Goal: Transaction & Acquisition: Purchase product/service

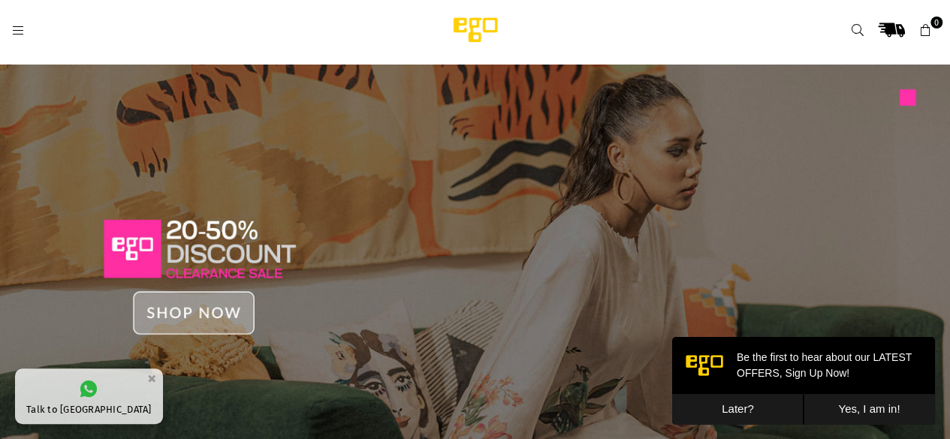
click at [218, 318] on img at bounding box center [475, 268] width 950 height 406
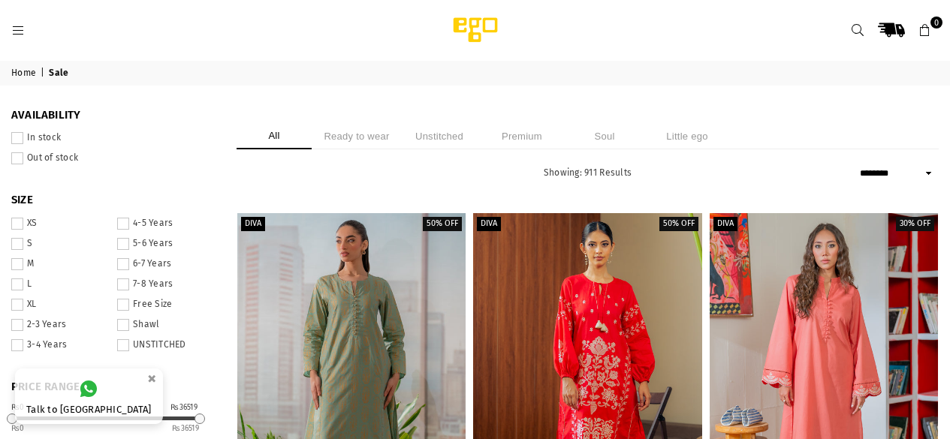
select select "******"
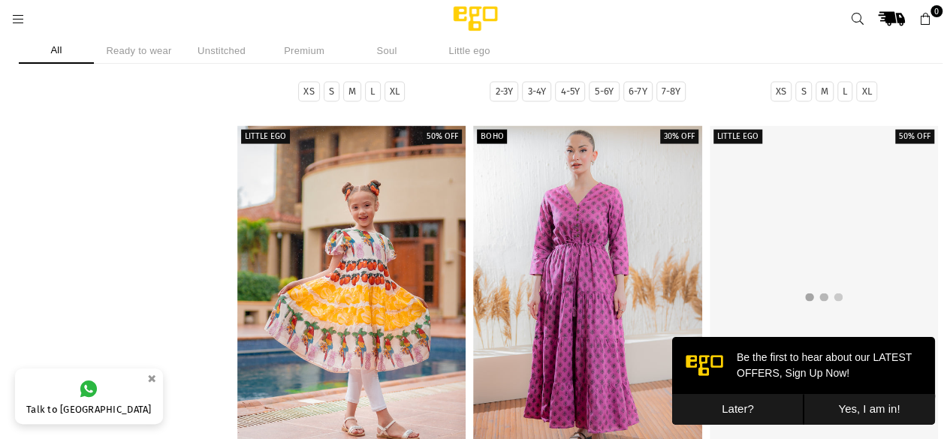
scroll to position [1413, 0]
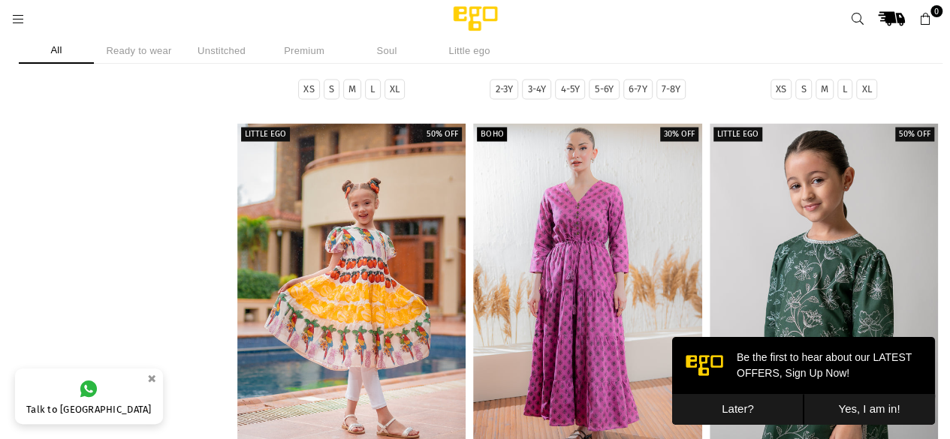
click at [763, 407] on button "Later?" at bounding box center [737, 409] width 131 height 31
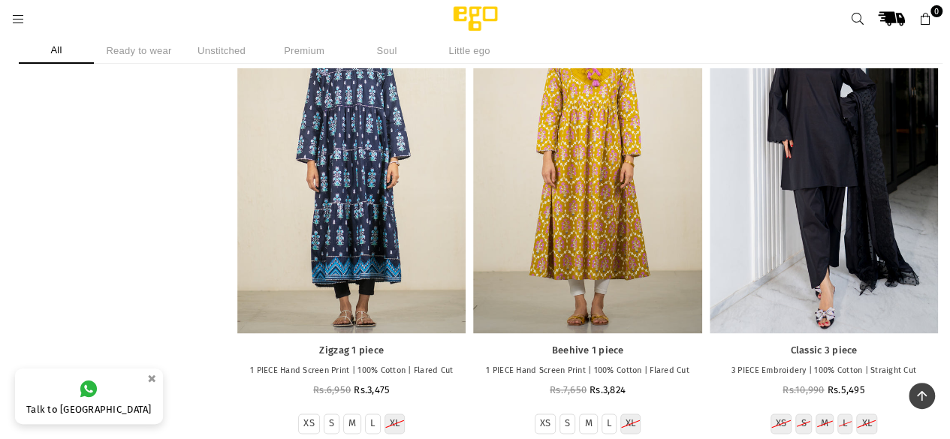
scroll to position [26405, 0]
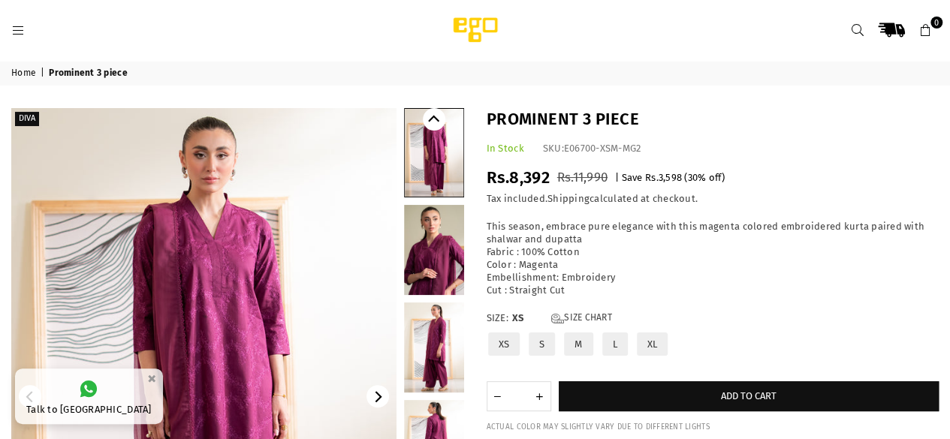
click at [420, 280] on link at bounding box center [434, 250] width 60 height 90
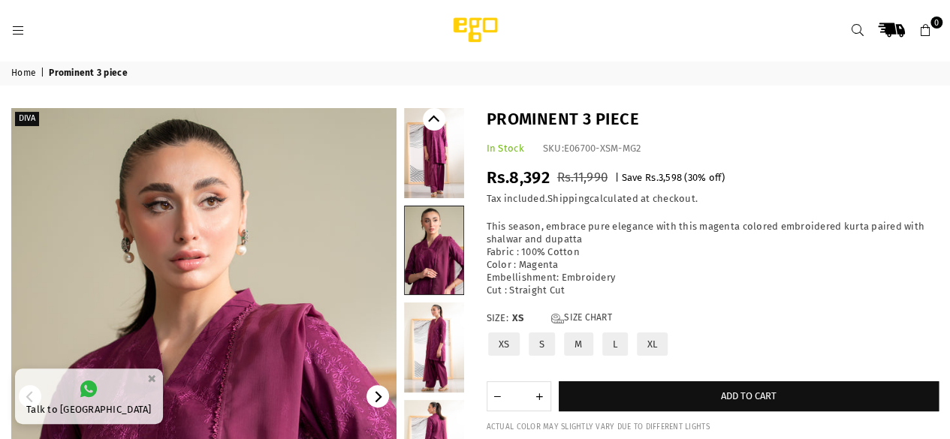
click at [432, 352] on link at bounding box center [434, 348] width 60 height 90
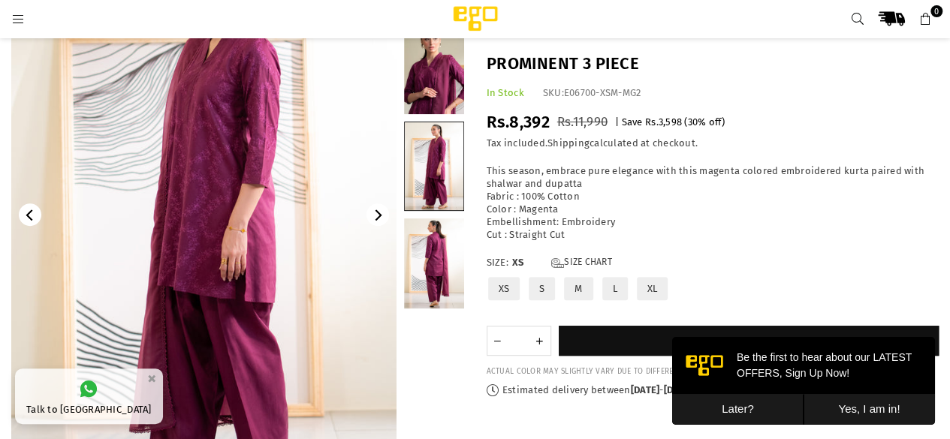
scroll to position [159, 0]
click at [428, 265] on link at bounding box center [434, 263] width 60 height 90
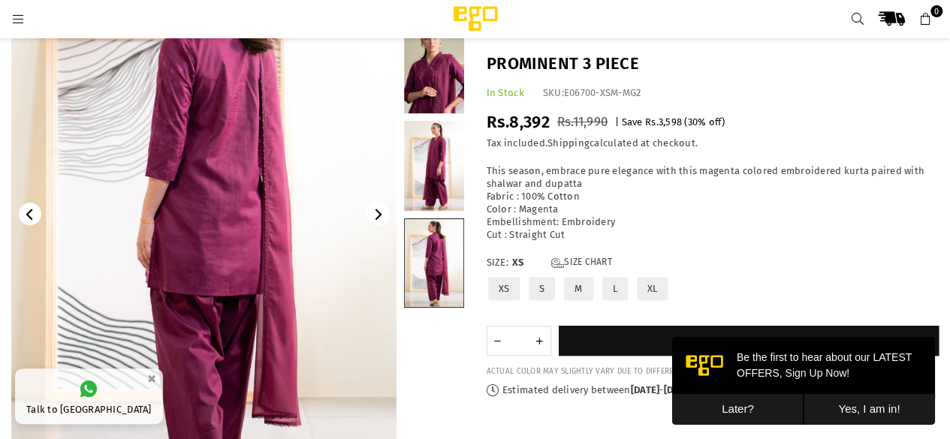
scroll to position [0, 0]
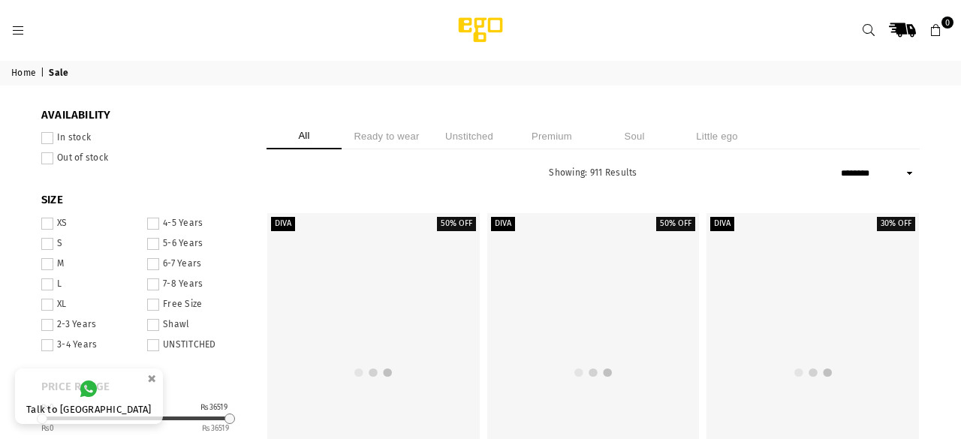
select select "******"
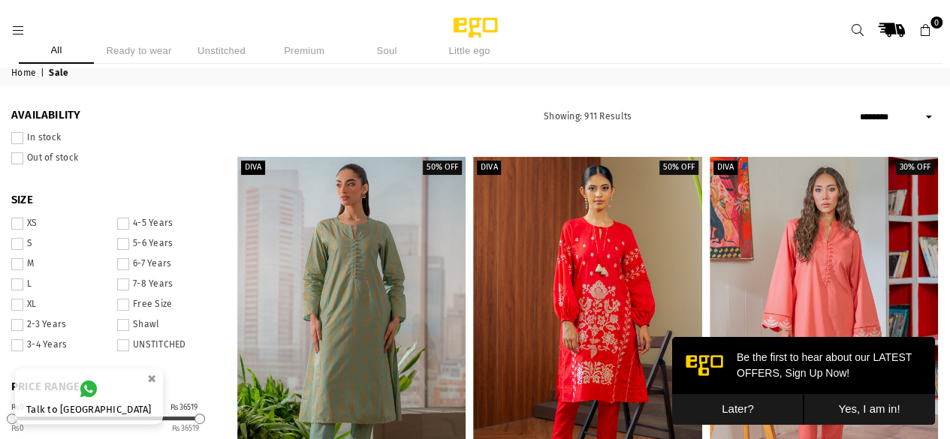
click at [155, 55] on li "Ready to wear" at bounding box center [138, 51] width 75 height 26
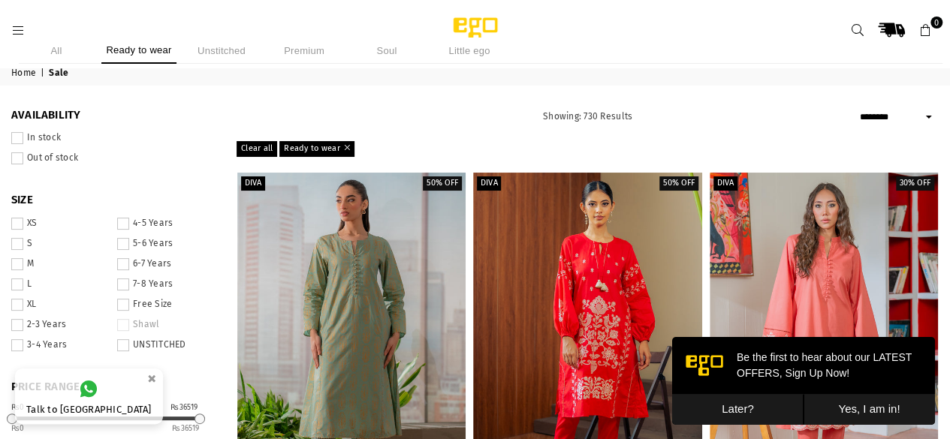
click at [733, 411] on button "Later?" at bounding box center [737, 409] width 131 height 31
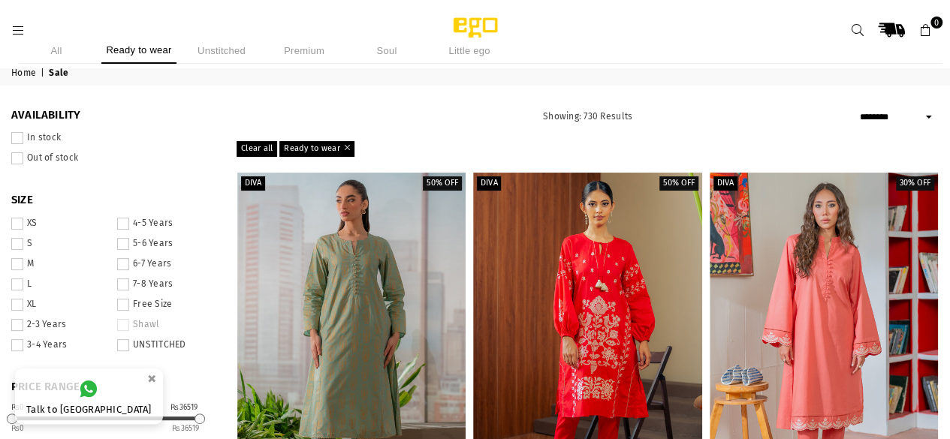
click at [129, 44] on li "Ready to wear" at bounding box center [138, 51] width 75 height 26
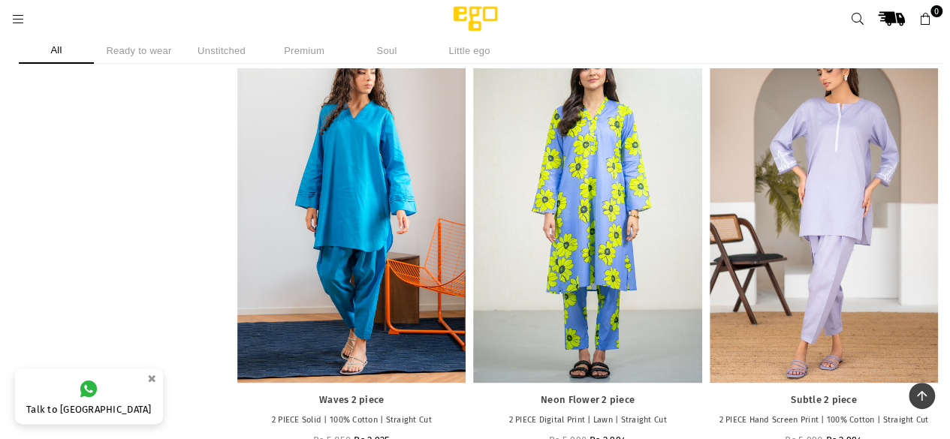
scroll to position [9451, 0]
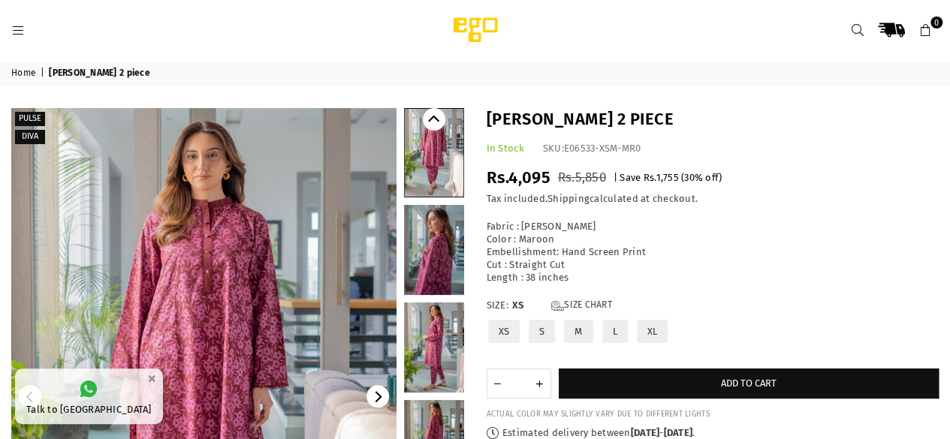
click at [435, 232] on link at bounding box center [434, 250] width 60 height 90
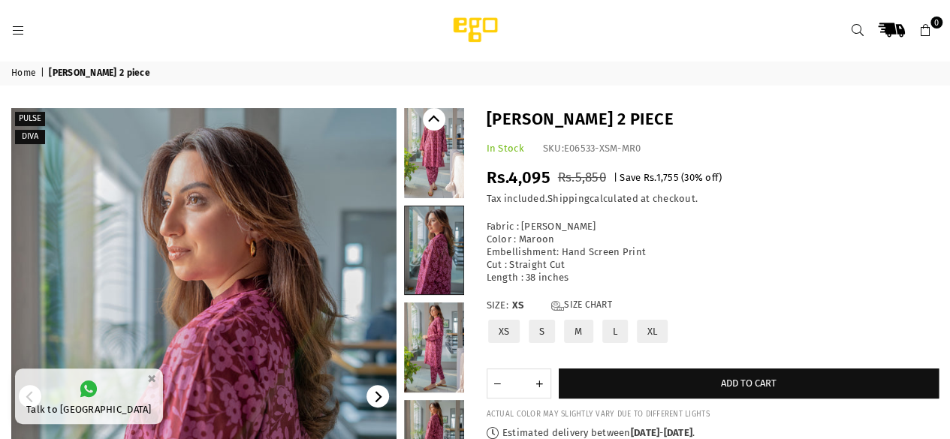
click at [453, 354] on link at bounding box center [434, 348] width 60 height 90
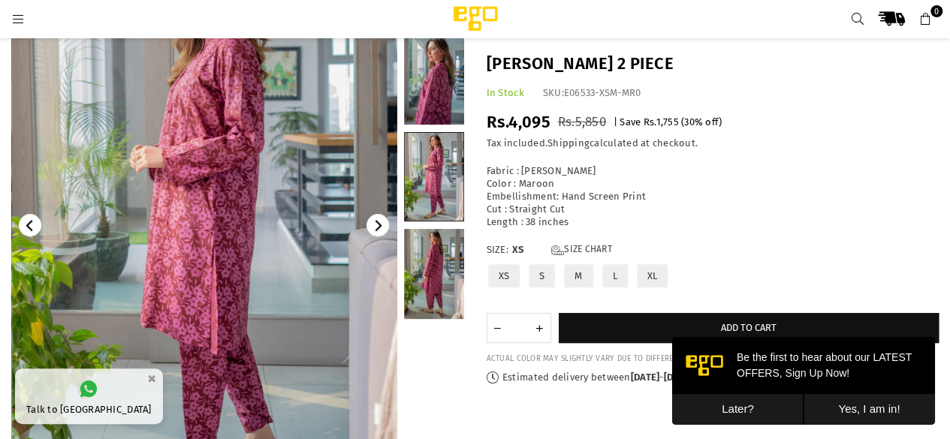
scroll to position [152, 0]
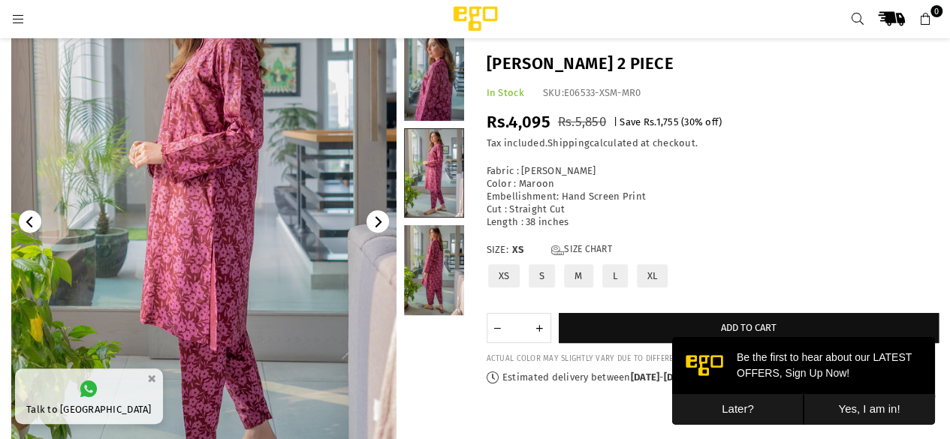
click at [434, 289] on link at bounding box center [434, 270] width 60 height 90
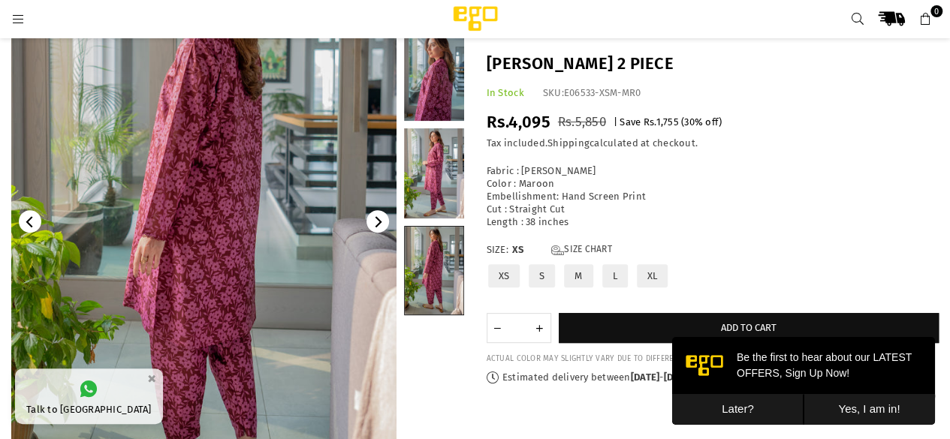
click at [432, 188] on link at bounding box center [434, 173] width 60 height 90
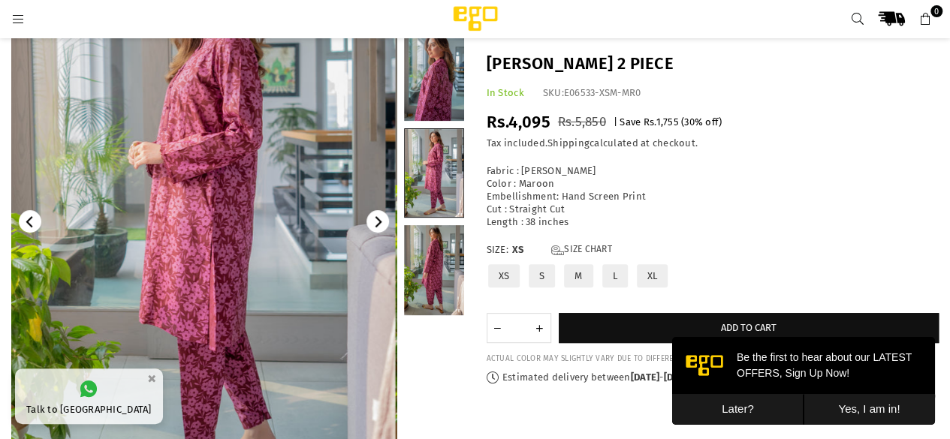
click at [434, 113] on link at bounding box center [434, 76] width 60 height 90
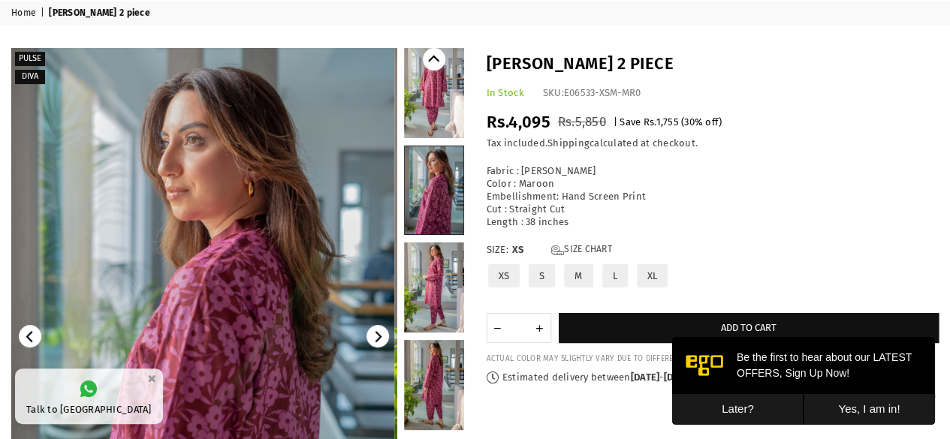
scroll to position [59, 0]
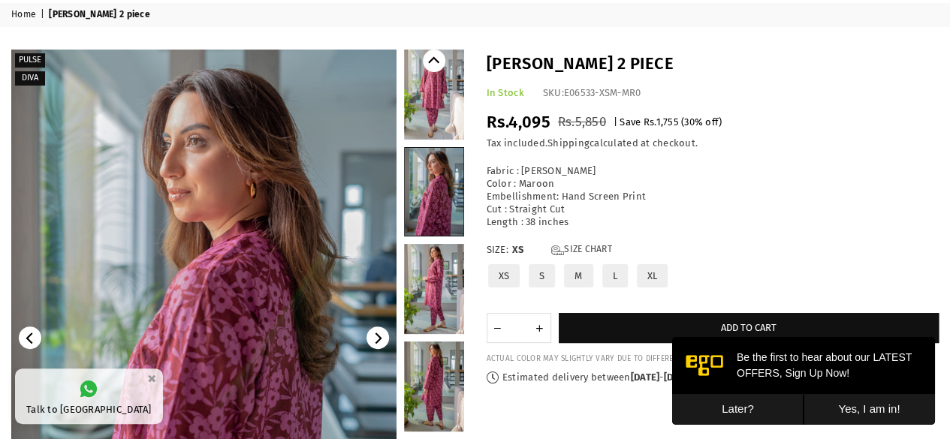
click at [434, 113] on link at bounding box center [434, 95] width 60 height 90
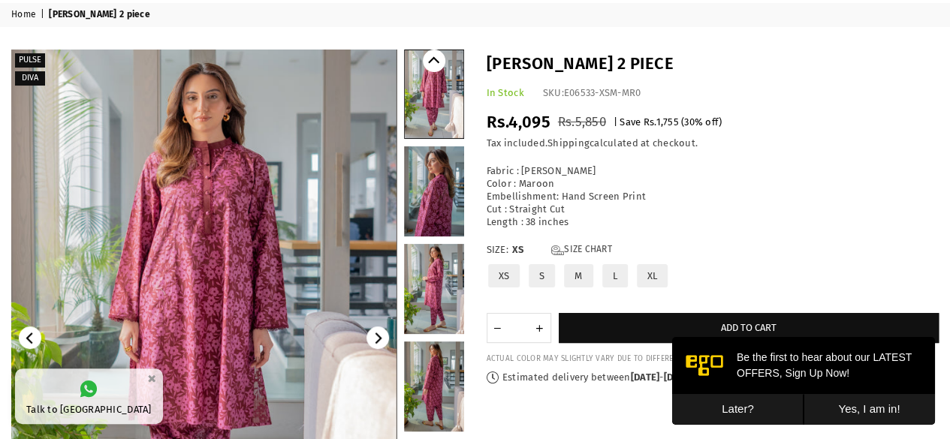
scroll to position [0, 0]
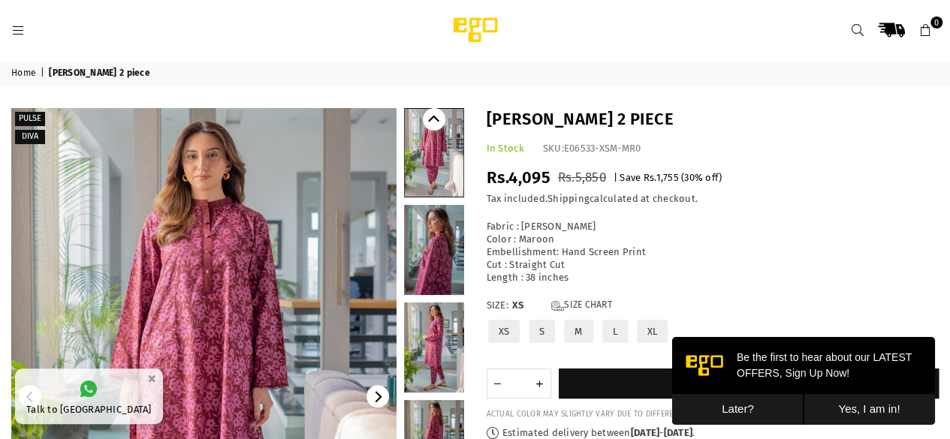
click at [446, 230] on link at bounding box center [434, 250] width 60 height 90
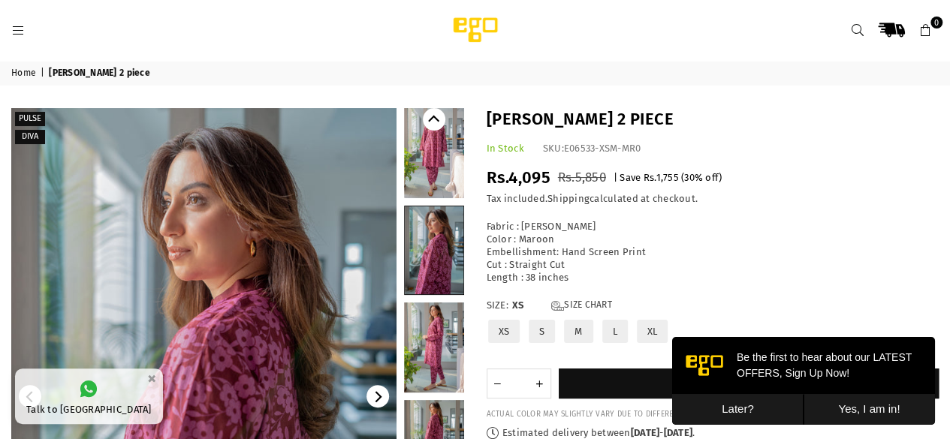
click at [436, 350] on link at bounding box center [434, 348] width 60 height 90
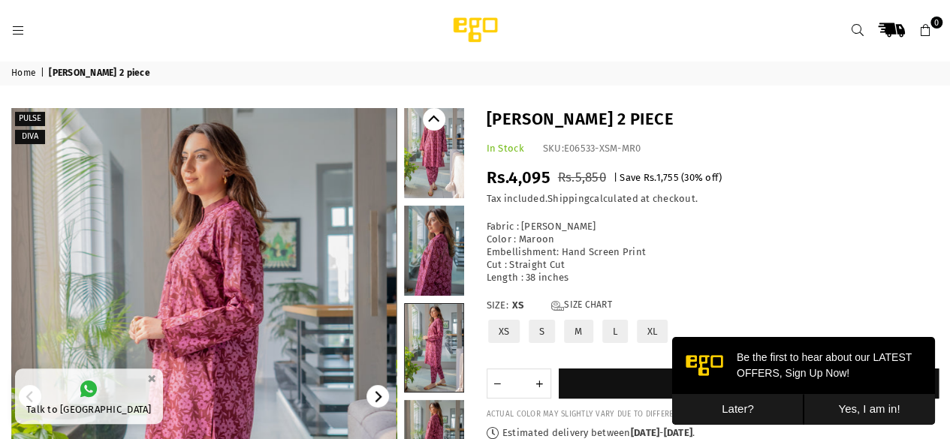
click at [447, 414] on link at bounding box center [434, 445] width 60 height 90
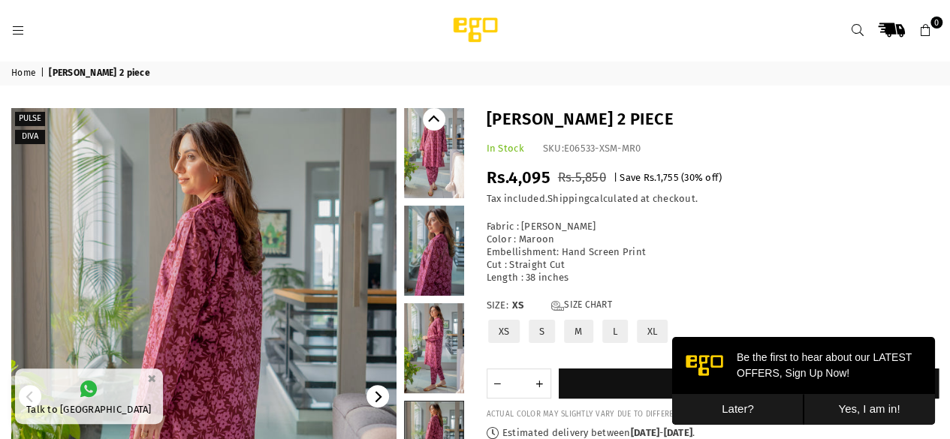
click at [735, 406] on button "Later?" at bounding box center [737, 409] width 131 height 31
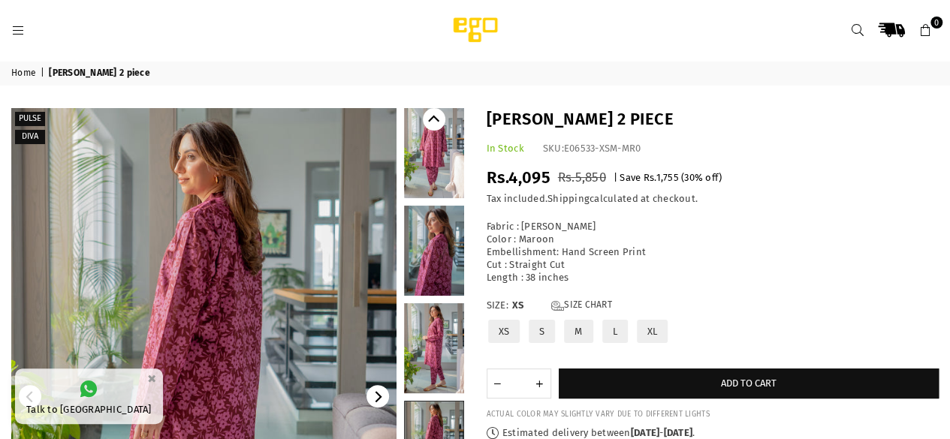
click at [32, 74] on link "Home" at bounding box center [24, 74] width 27 height 12
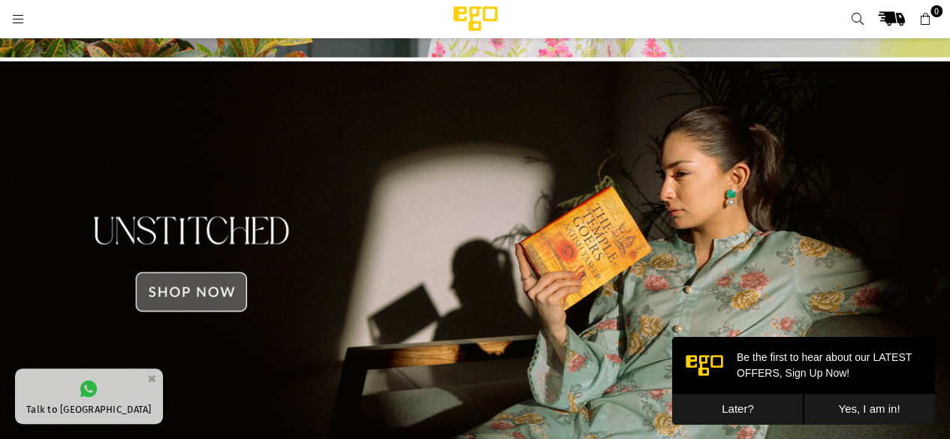
scroll to position [1202, 0]
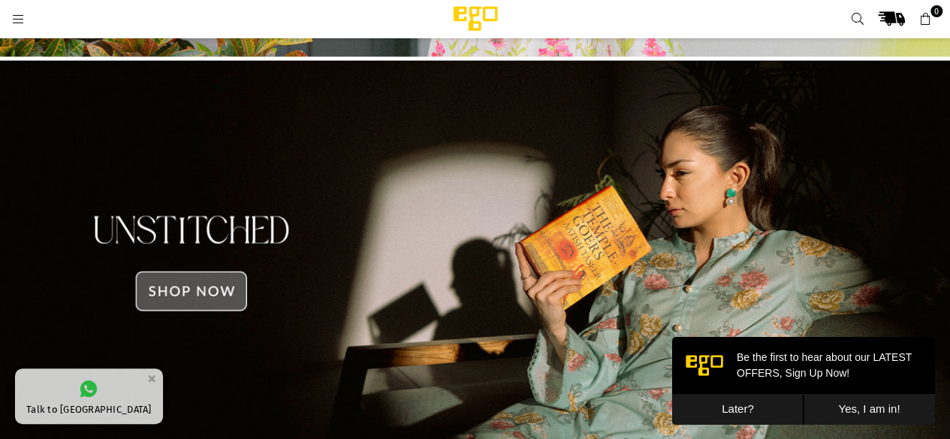
click at [191, 300] on img at bounding box center [475, 263] width 950 height 406
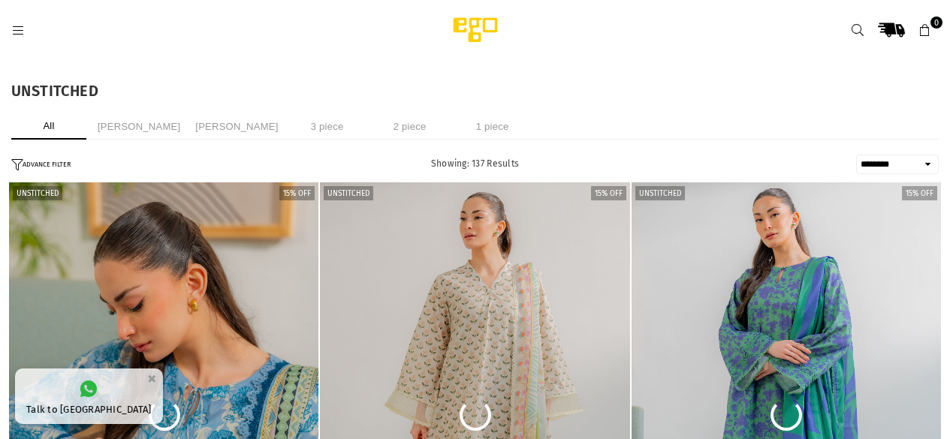
select select "******"
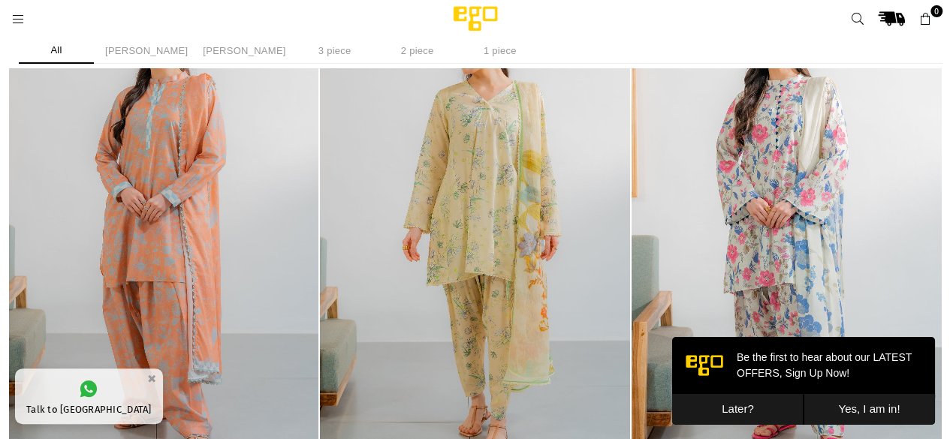
scroll to position [626, 0]
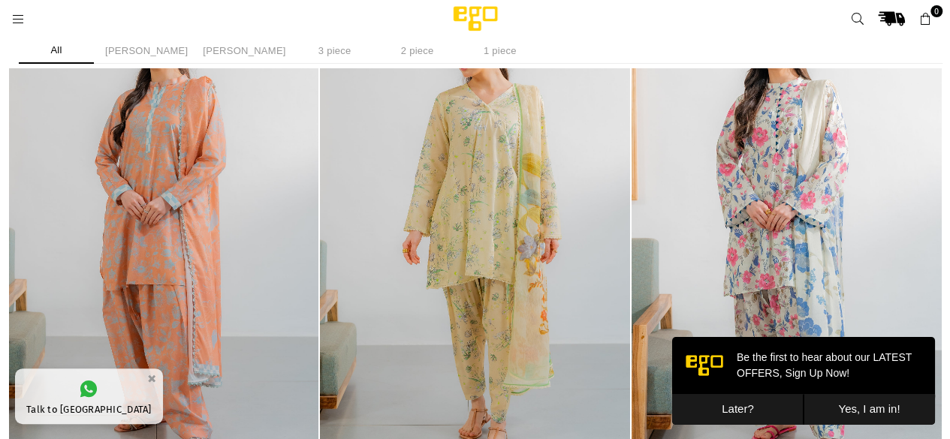
click at [764, 412] on button "Later?" at bounding box center [737, 409] width 131 height 31
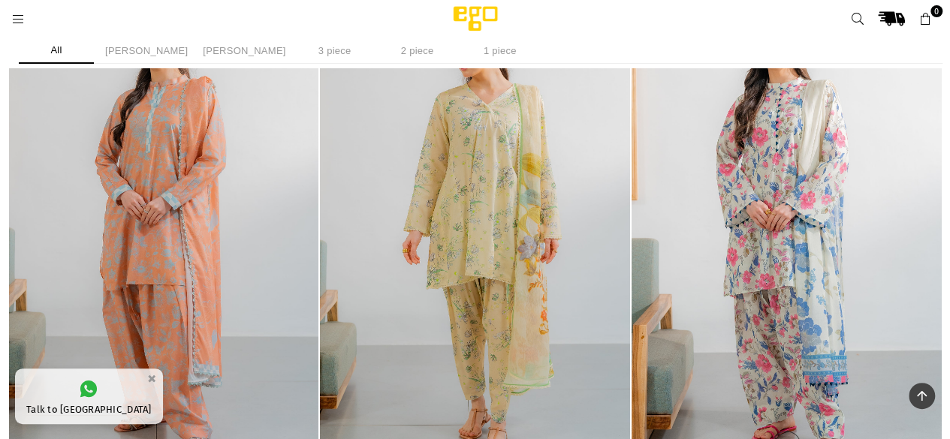
click at [764, 412] on img "1 / 4" at bounding box center [786, 234] width 310 height 465
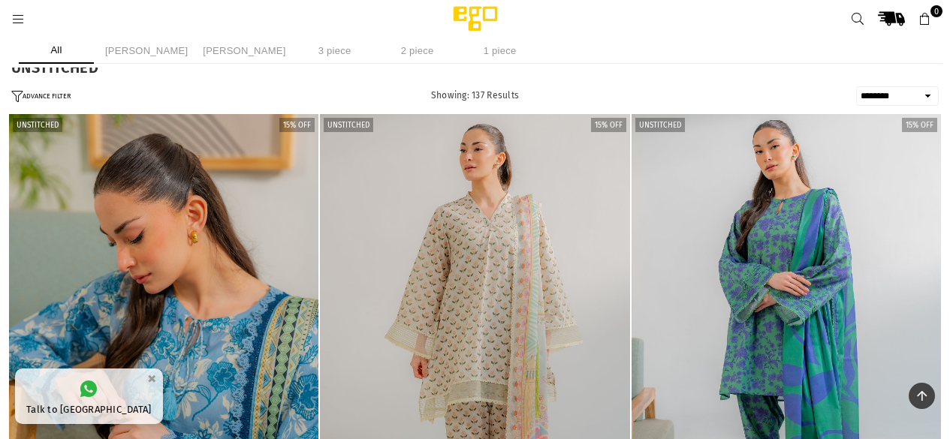
select select "******"
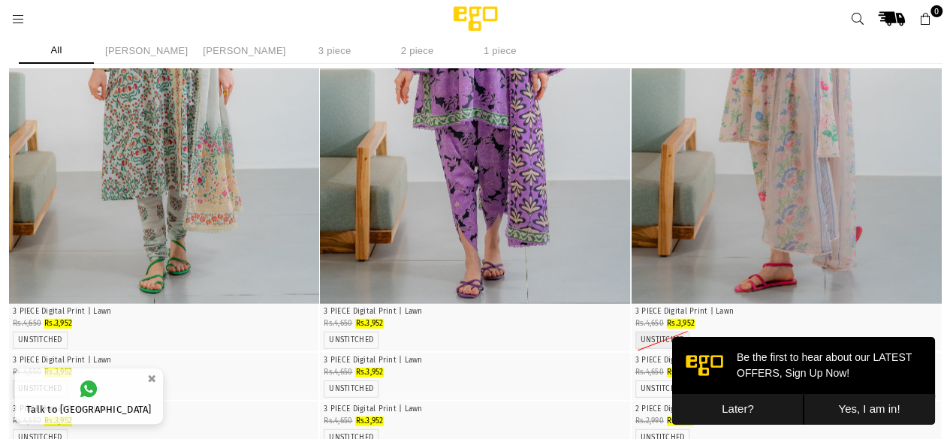
scroll to position [1817, 0]
click at [769, 408] on button "Later?" at bounding box center [737, 409] width 131 height 31
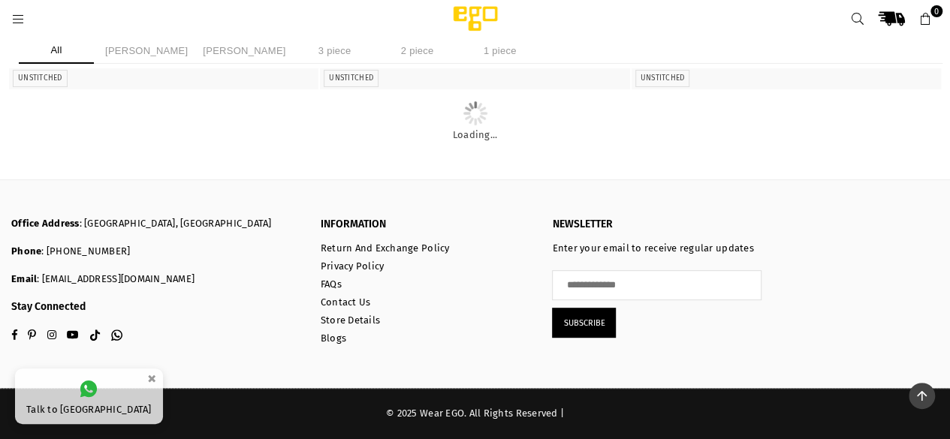
scroll to position [9905, 0]
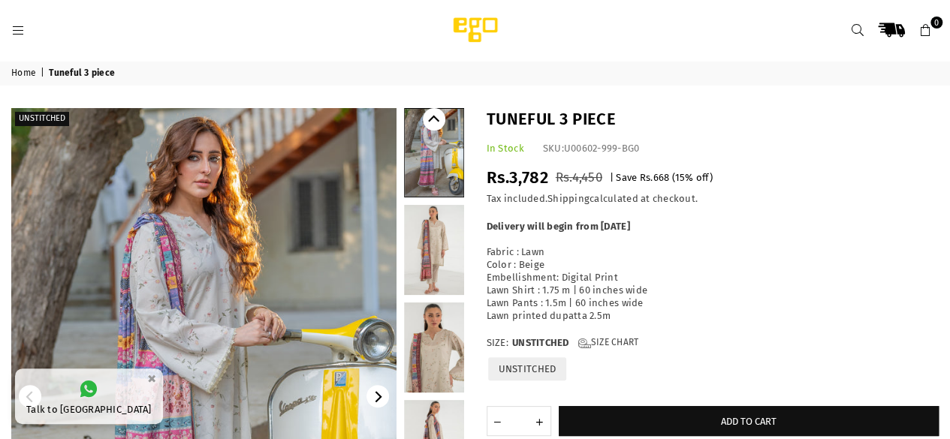
click at [20, 35] on icon at bounding box center [18, 31] width 14 height 14
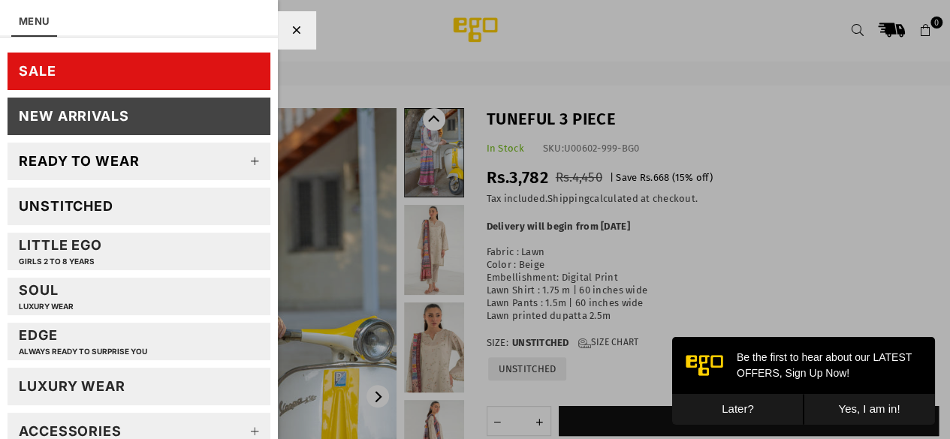
click at [59, 70] on link "SALE" at bounding box center [139, 72] width 263 height 38
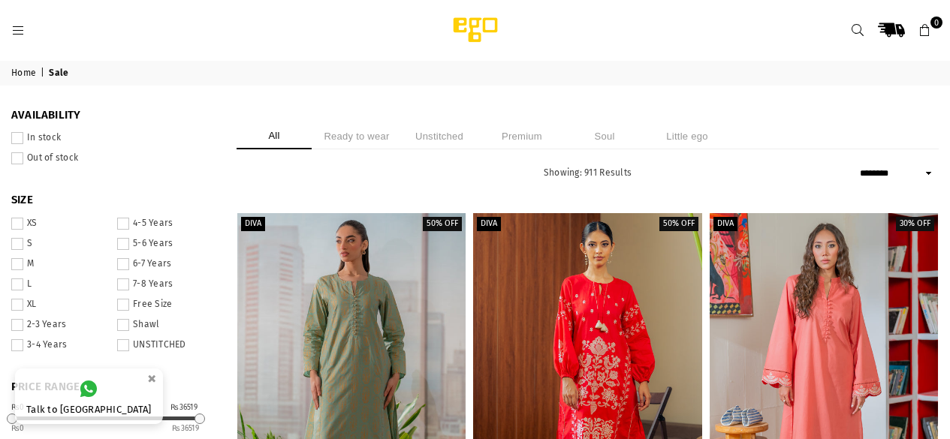
select select "******"
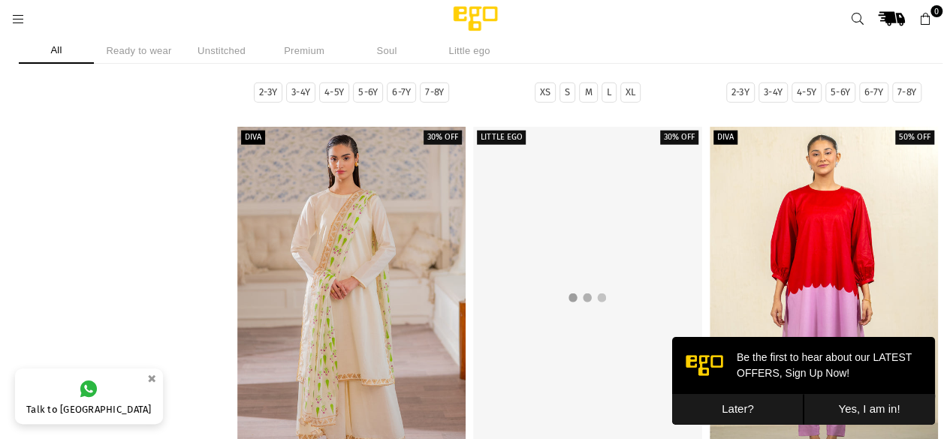
scroll to position [1884, 0]
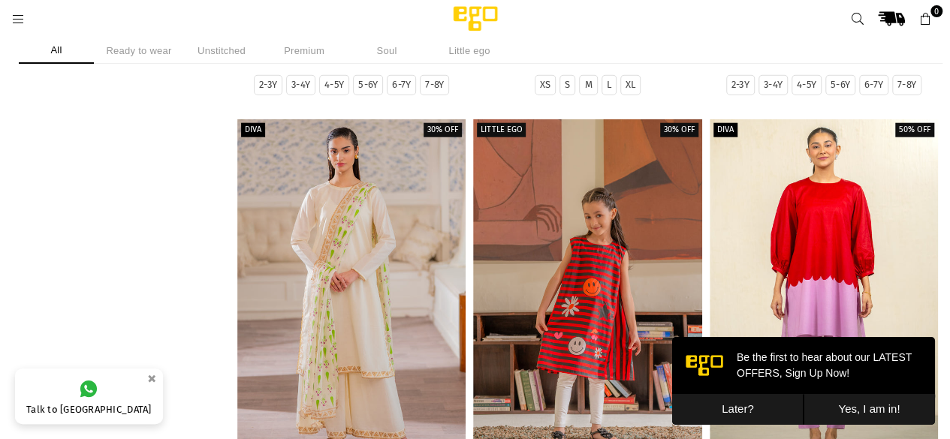
click at [739, 398] on button "Later?" at bounding box center [737, 409] width 131 height 31
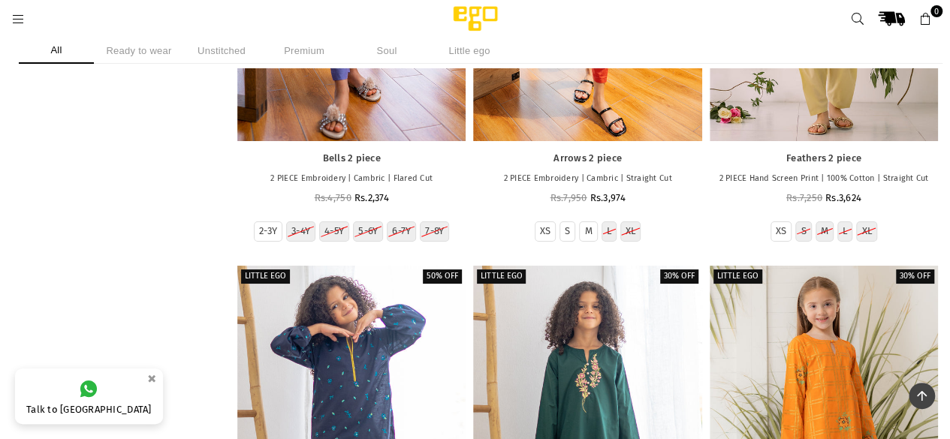
scroll to position [0, 0]
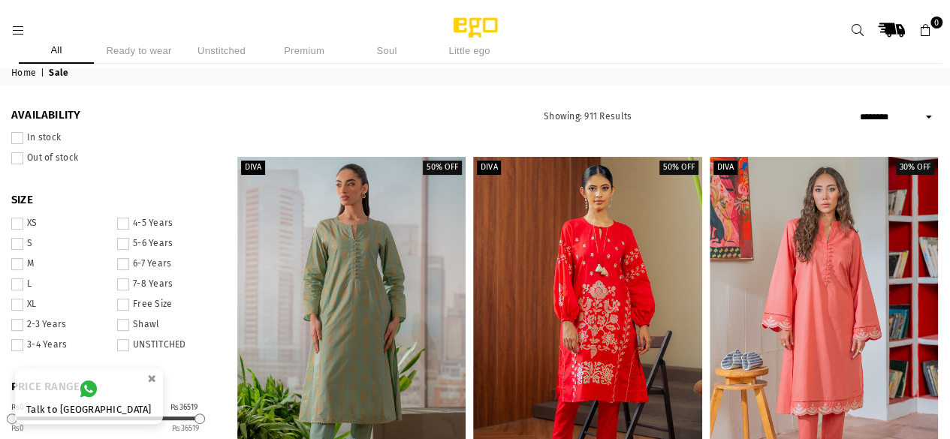
click at [146, 50] on li "Ready to wear" at bounding box center [138, 51] width 75 height 26
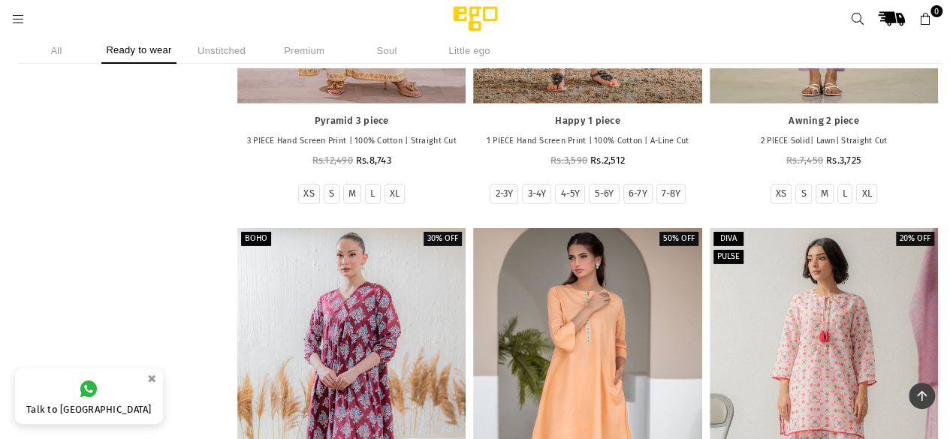
scroll to position [2259, 0]
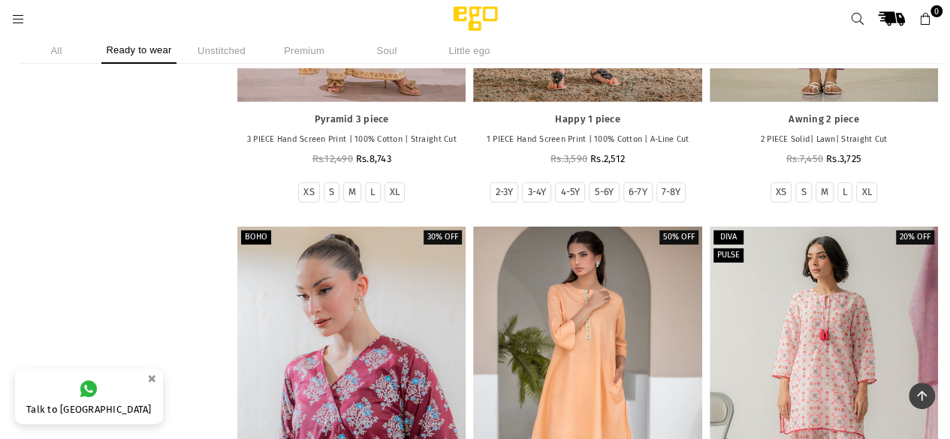
click at [413, 269] on div at bounding box center [351, 398] width 228 height 342
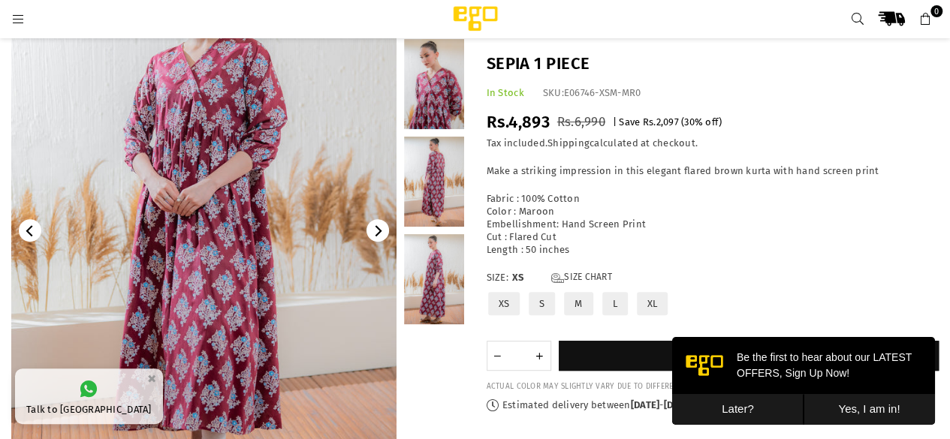
click at [435, 280] on link at bounding box center [434, 279] width 60 height 90
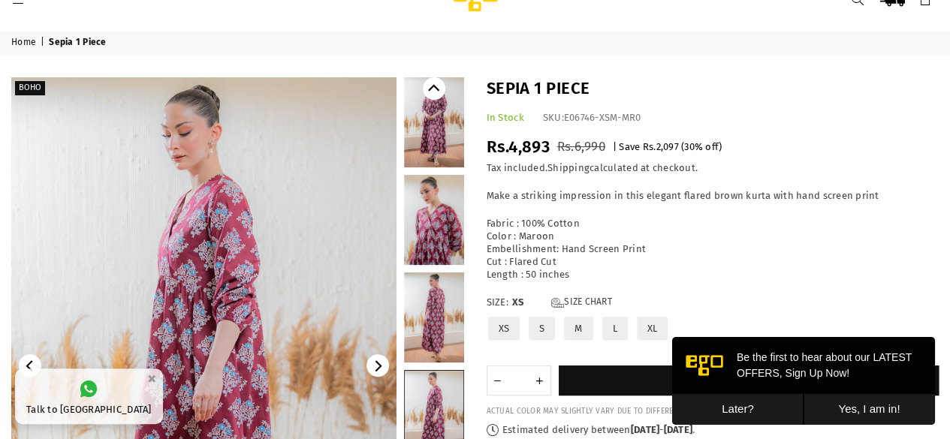
scroll to position [32, 0]
click at [435, 278] on link at bounding box center [434, 317] width 60 height 90
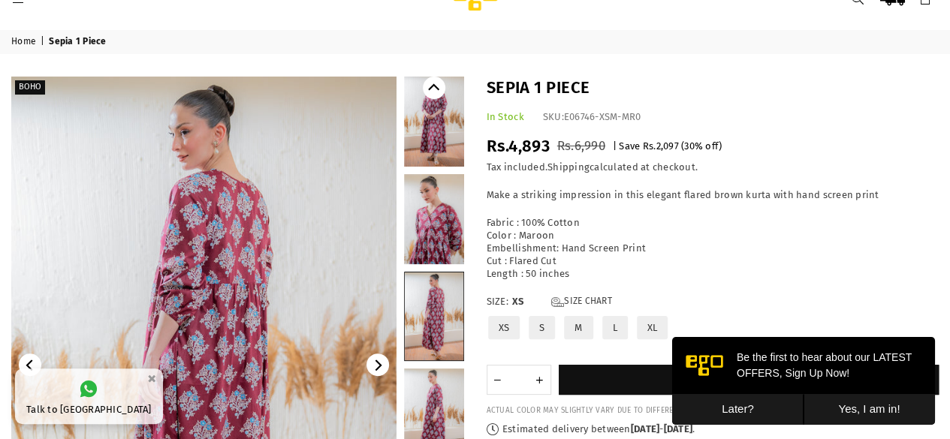
click at [435, 241] on link at bounding box center [434, 219] width 60 height 90
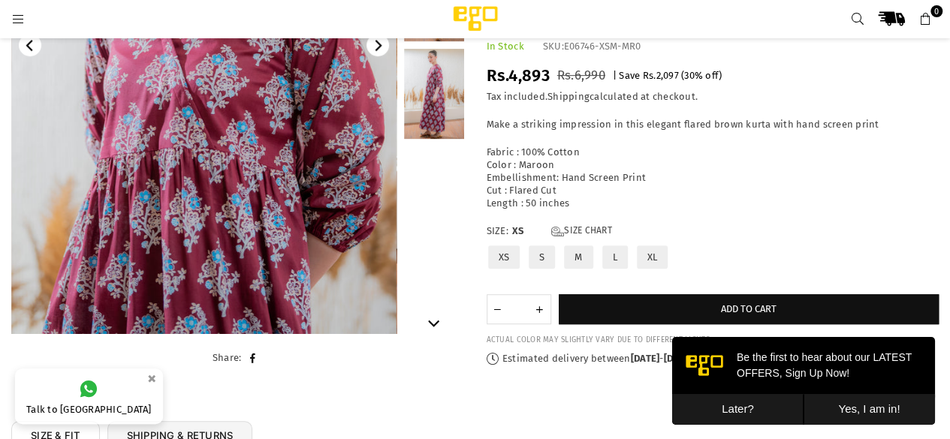
scroll to position [329, 0]
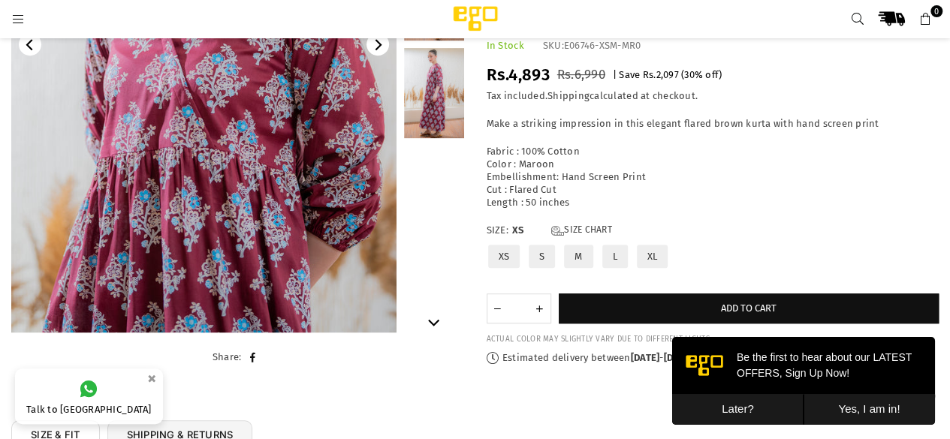
drag, startPoint x: 435, startPoint y: 241, endPoint x: 91, endPoint y: 19, distance: 410.0
click at [23, 20] on icon at bounding box center [18, 20] width 14 height 14
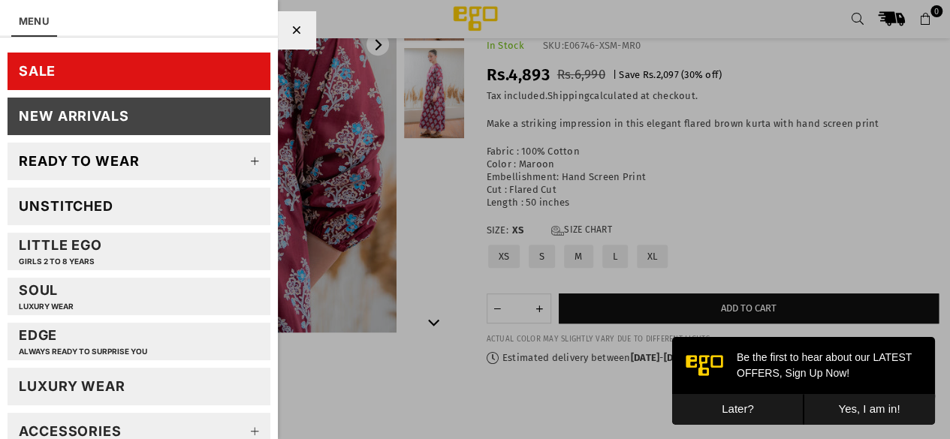
click at [39, 75] on div "SALE" at bounding box center [38, 70] width 38 height 17
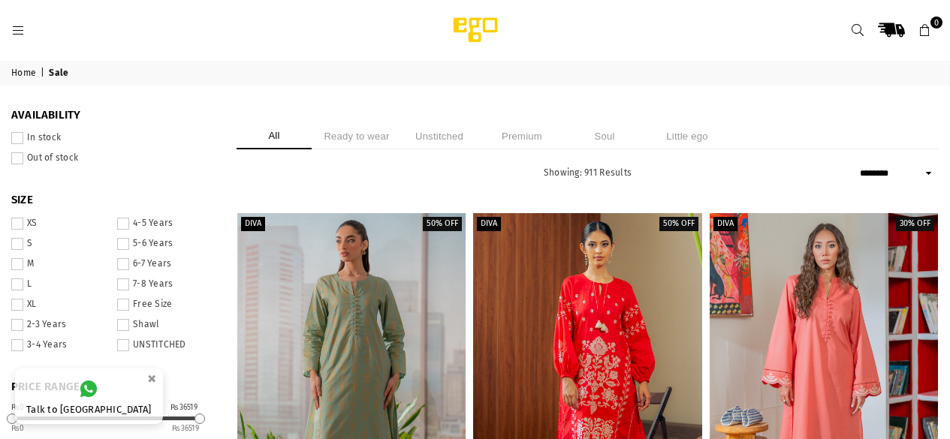
select select "******"
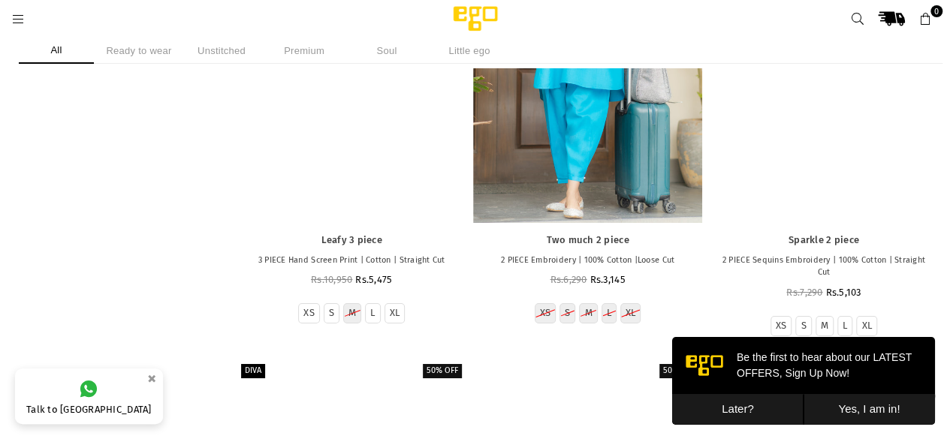
scroll to position [5399, 0]
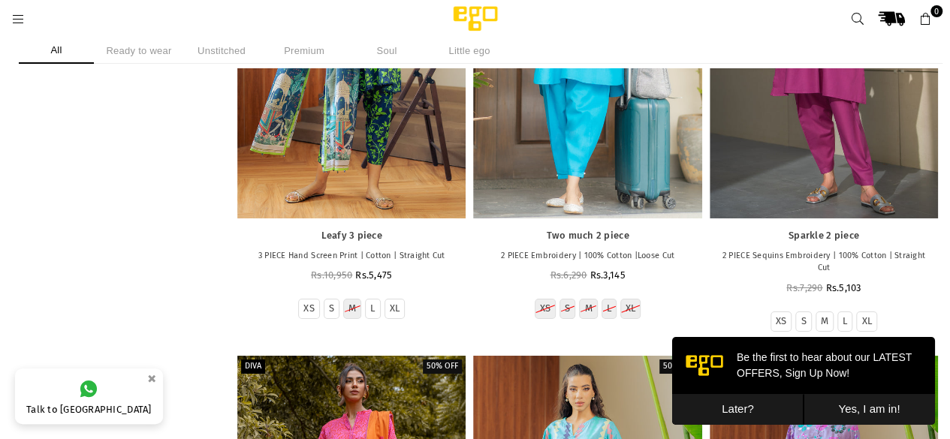
click at [743, 415] on button "Later?" at bounding box center [737, 409] width 131 height 31
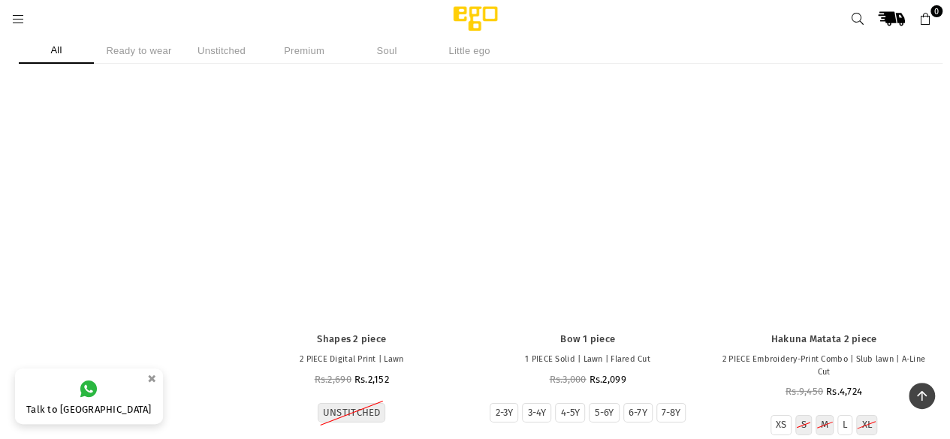
scroll to position [36292, 0]
